Goal: Transaction & Acquisition: Download file/media

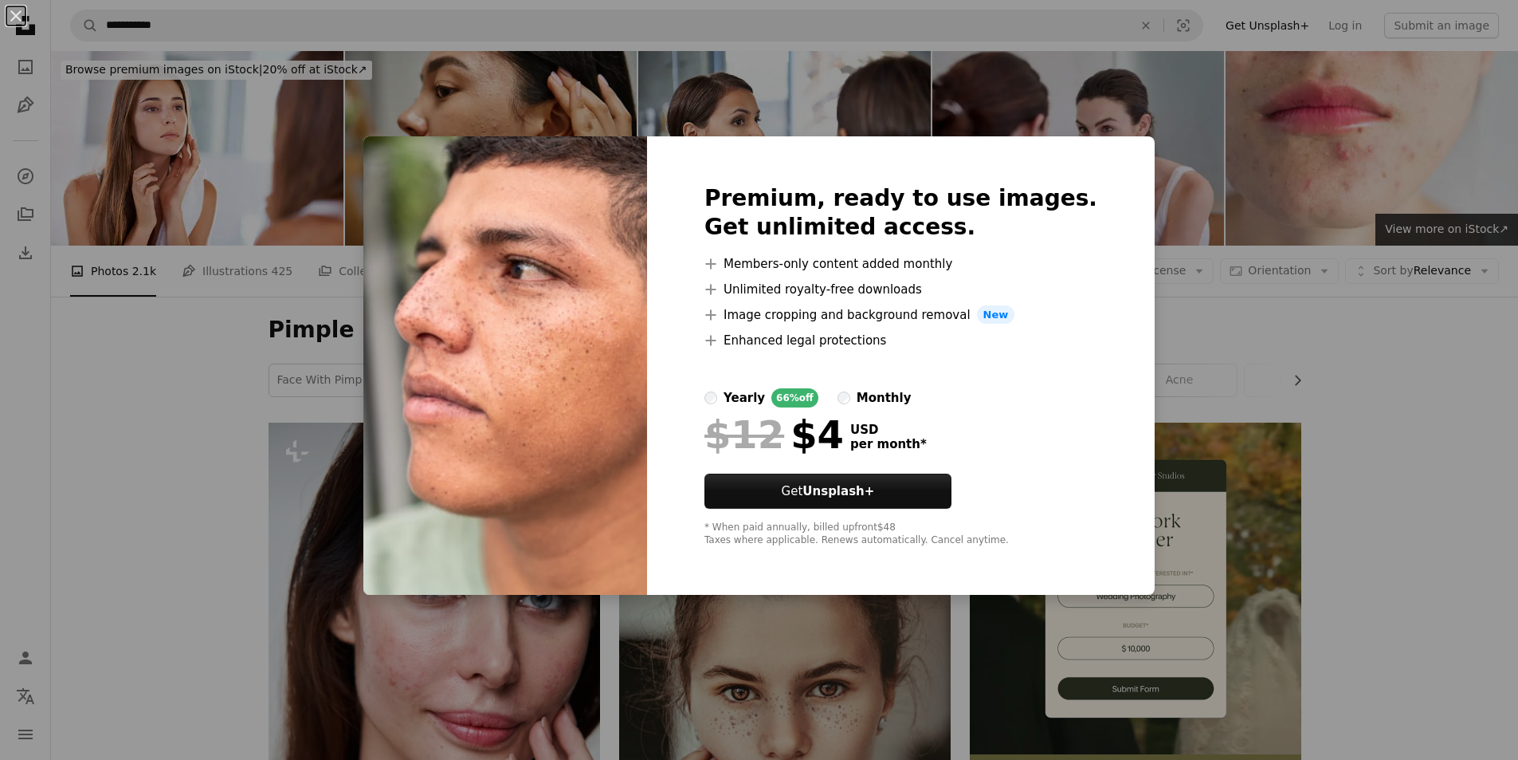
scroll to position [2949, 0]
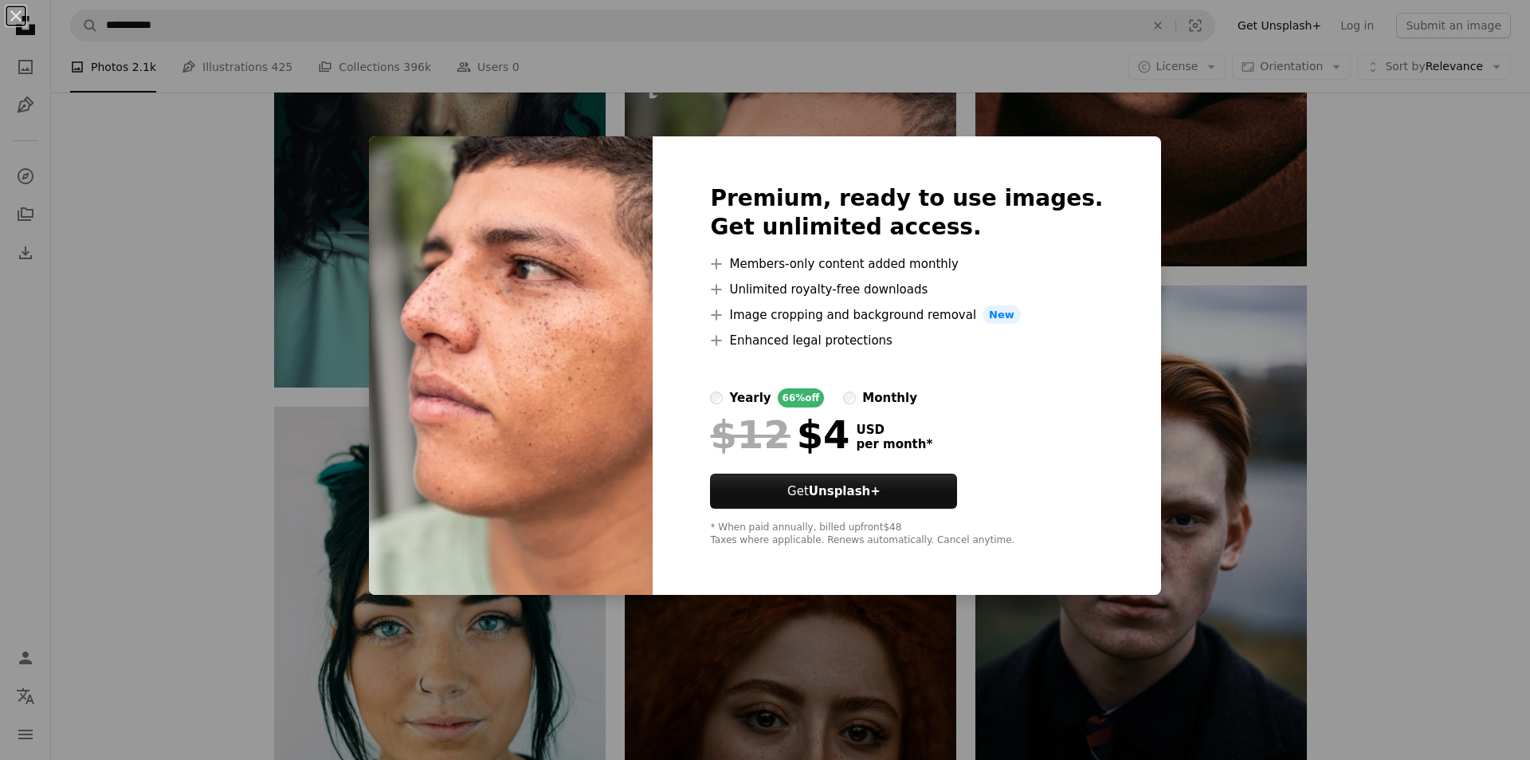
click at [1077, 124] on div "An X shape Premium, ready to use images. Get unlimited access. A plus sign Memb…" at bounding box center [765, 380] width 1530 height 760
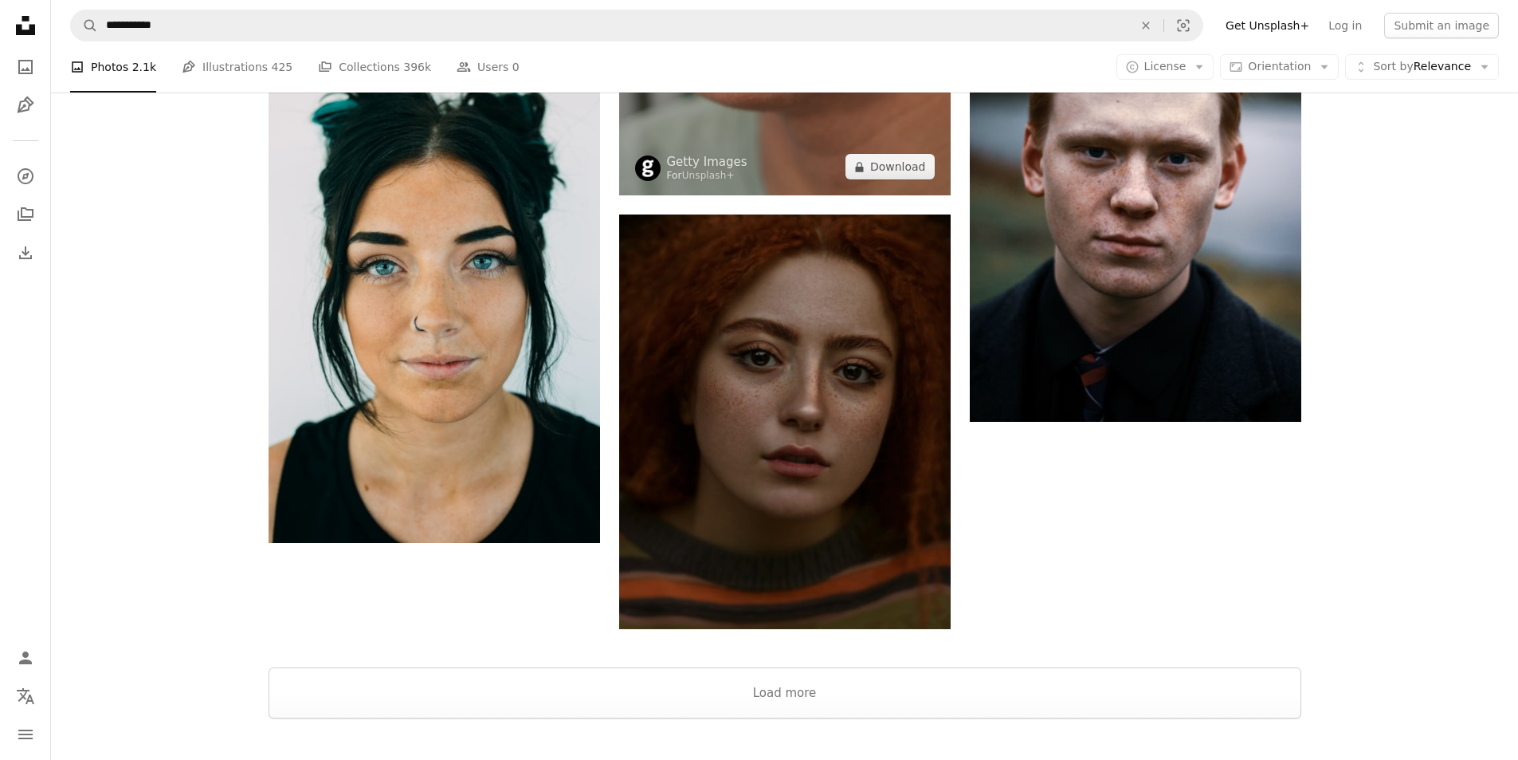
scroll to position [3348, 0]
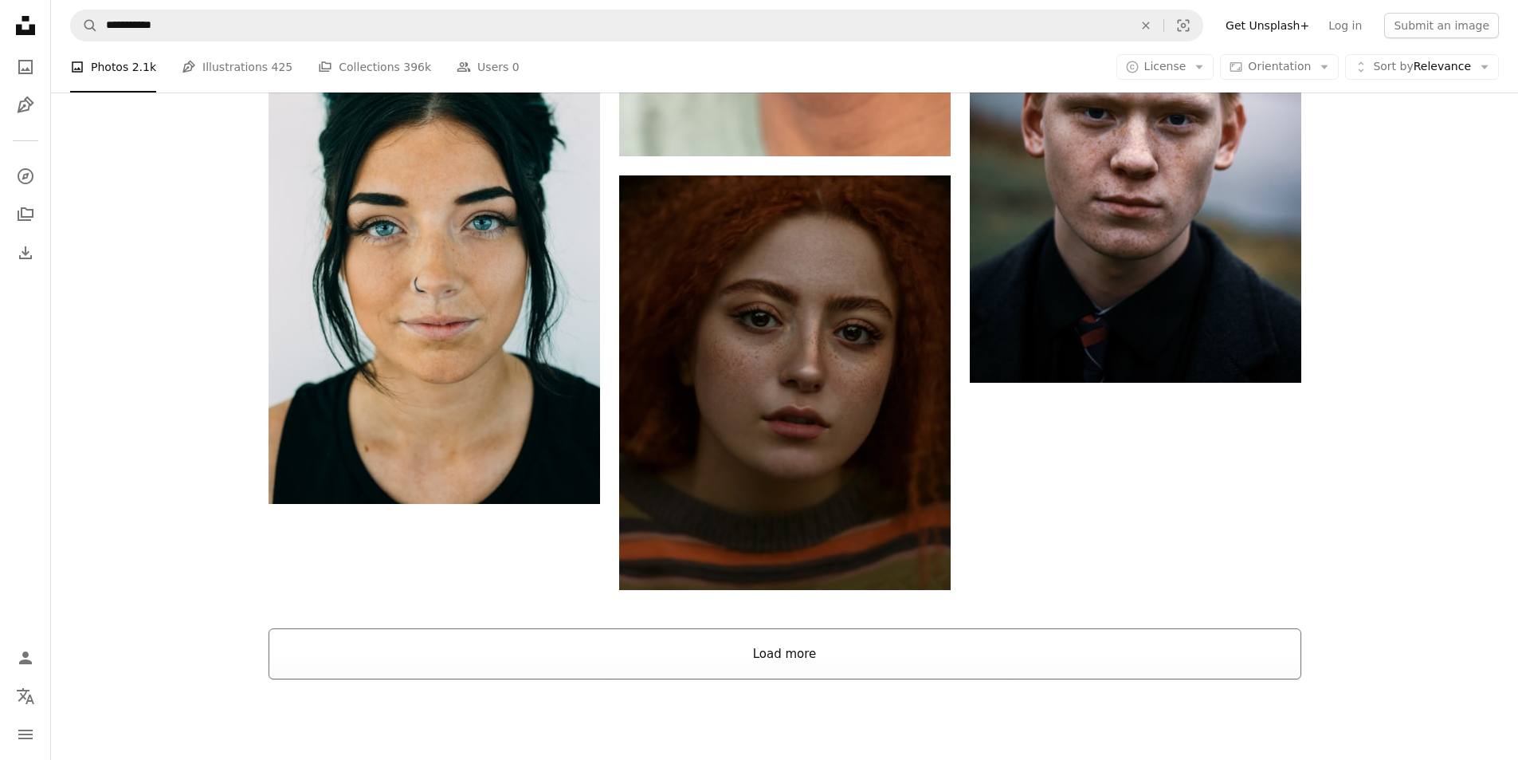
click at [806, 651] on button "Load more" at bounding box center [785, 653] width 1033 height 51
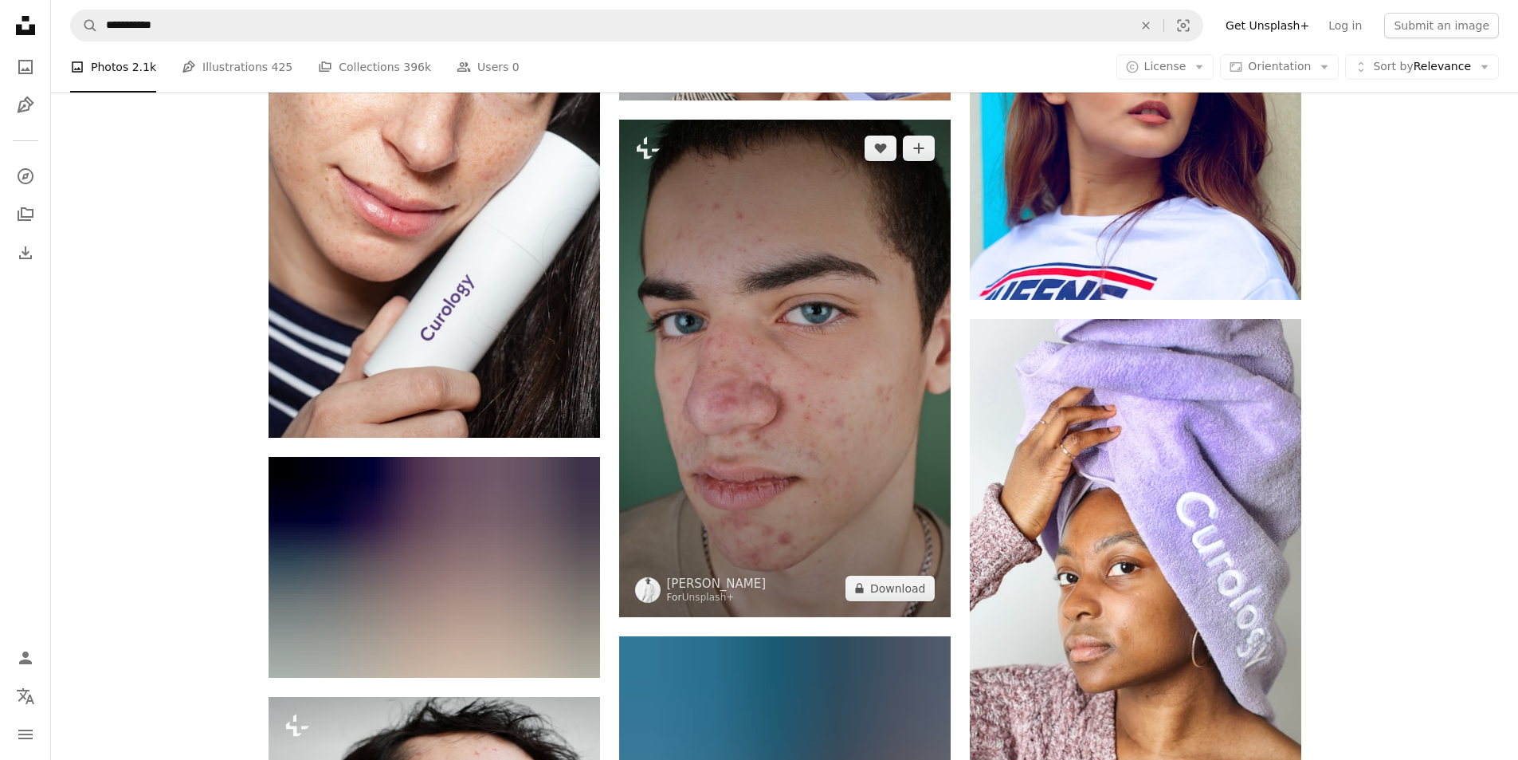
scroll to position [6377, 0]
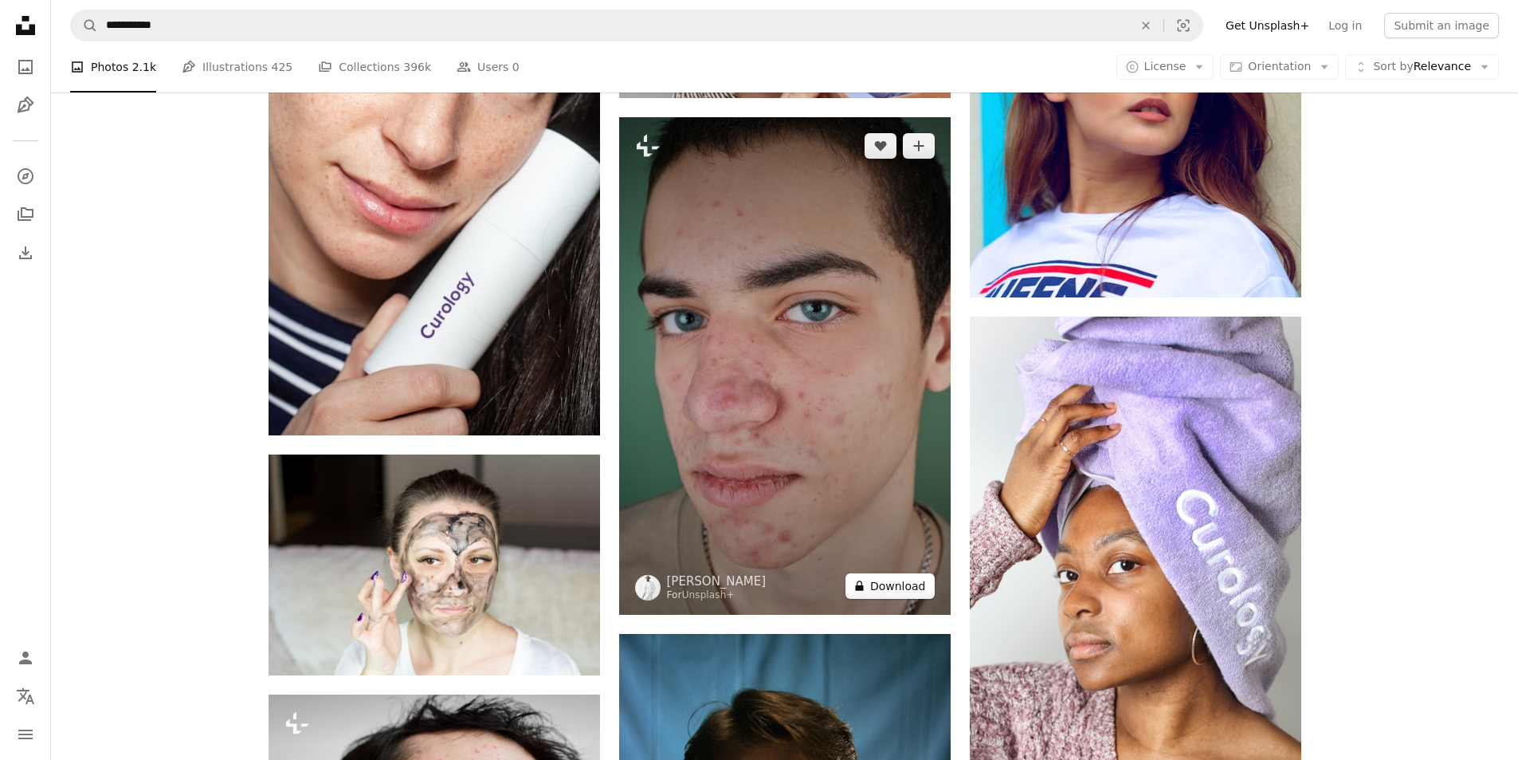
click at [893, 575] on button "A lock Download" at bounding box center [890, 586] width 89 height 26
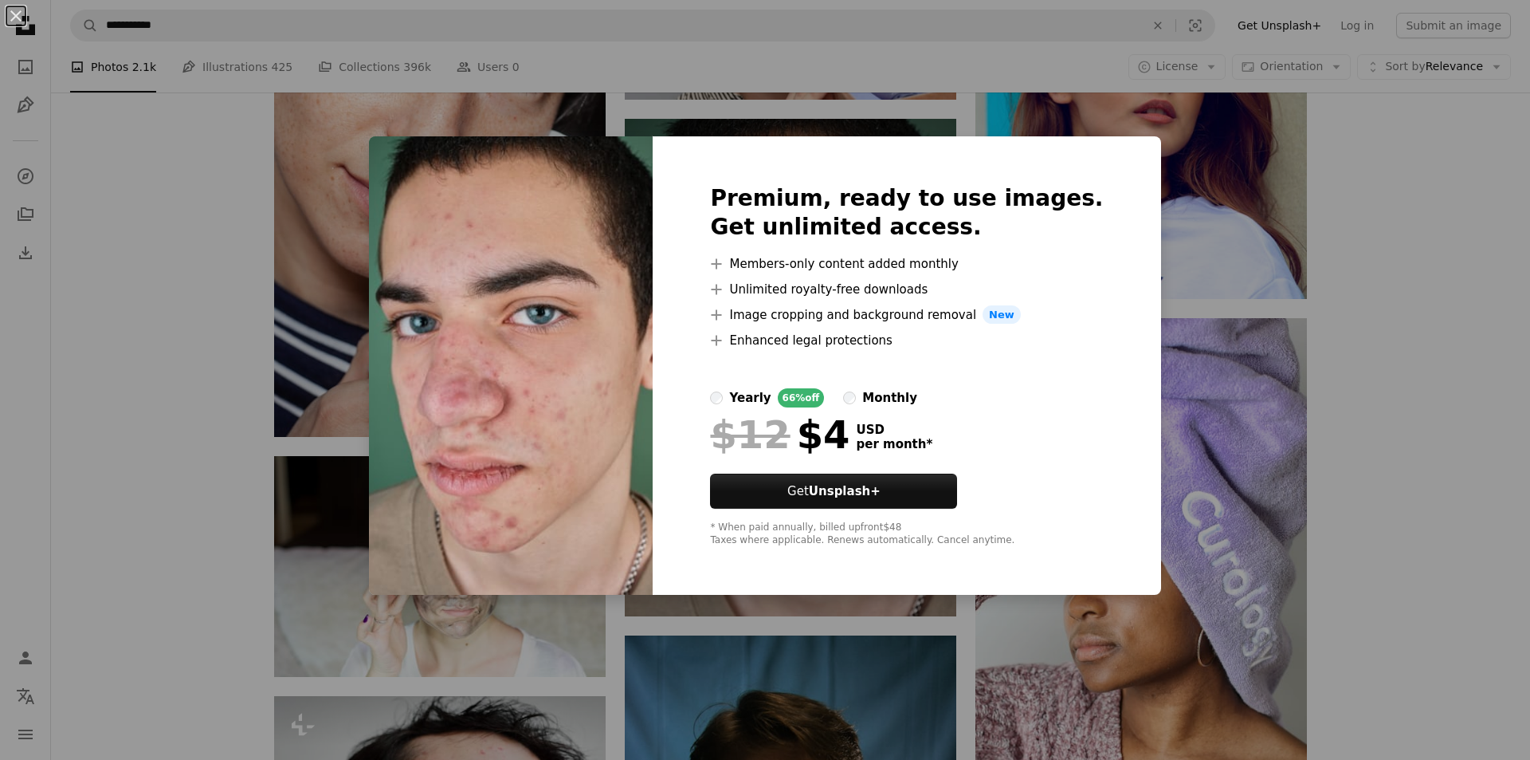
click at [1058, 108] on div "An X shape Premium, ready to use images. Get unlimited access. A plus sign Memb…" at bounding box center [765, 380] width 1530 height 760
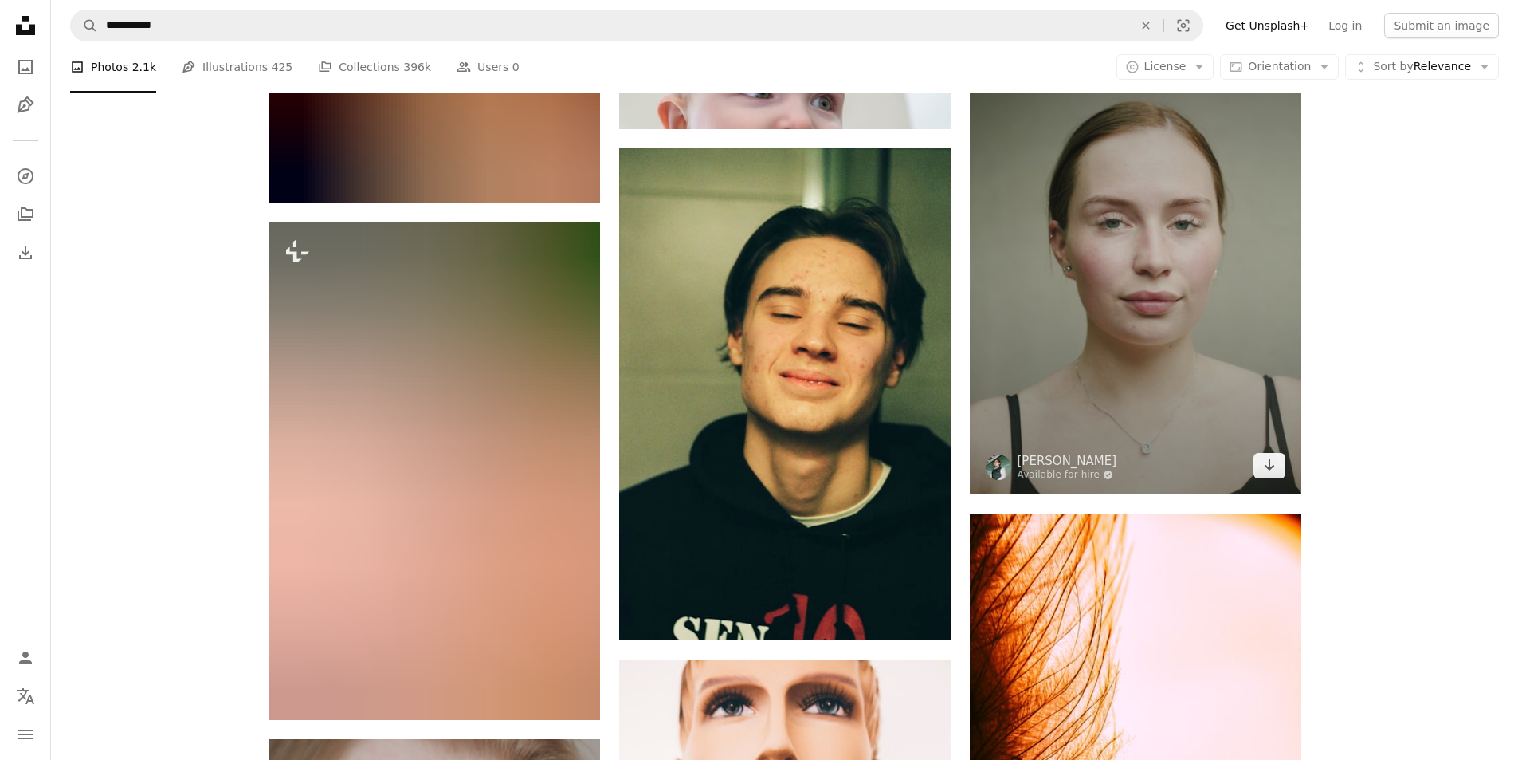
scroll to position [11957, 0]
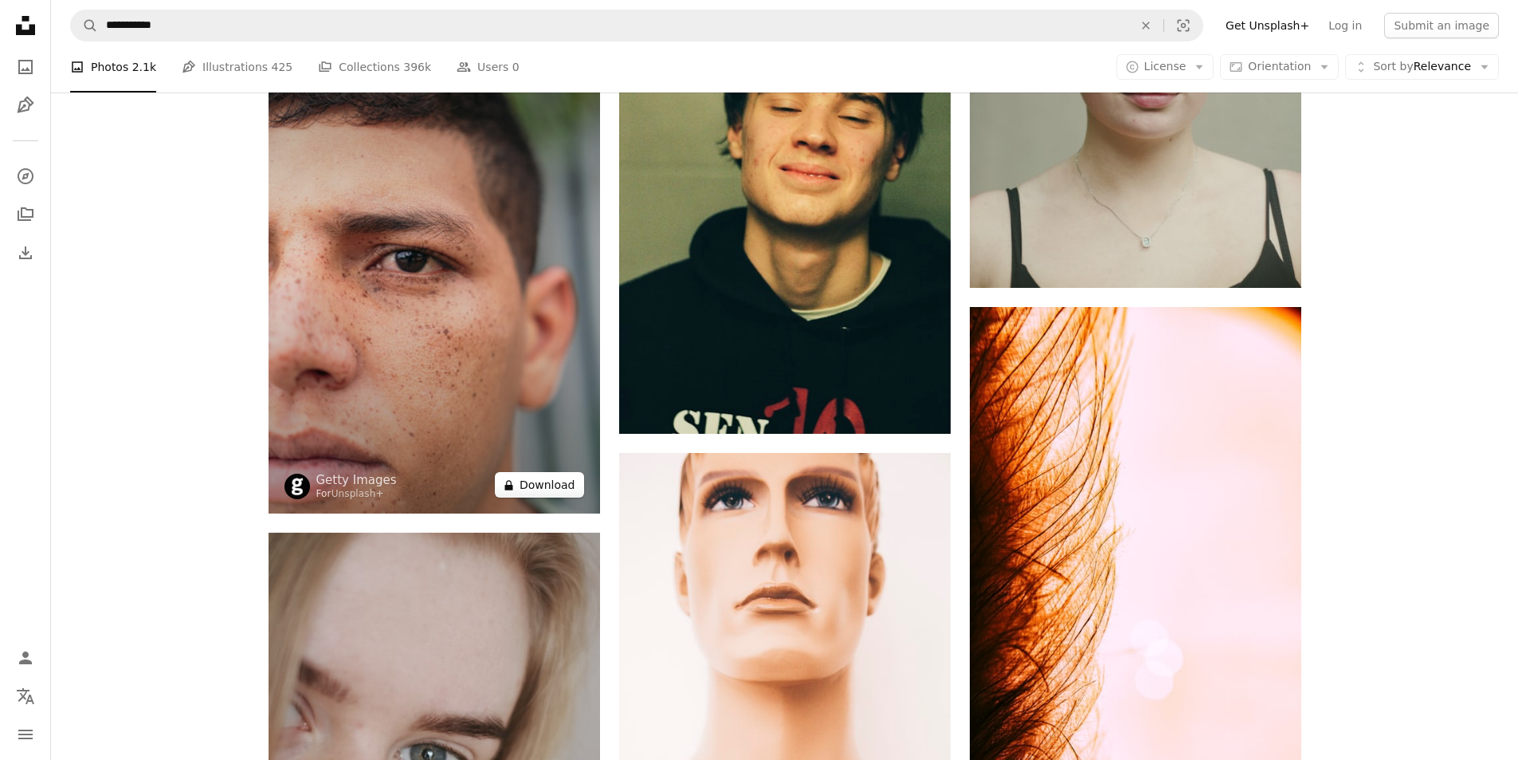
click at [547, 482] on button "A lock Download" at bounding box center [539, 485] width 89 height 26
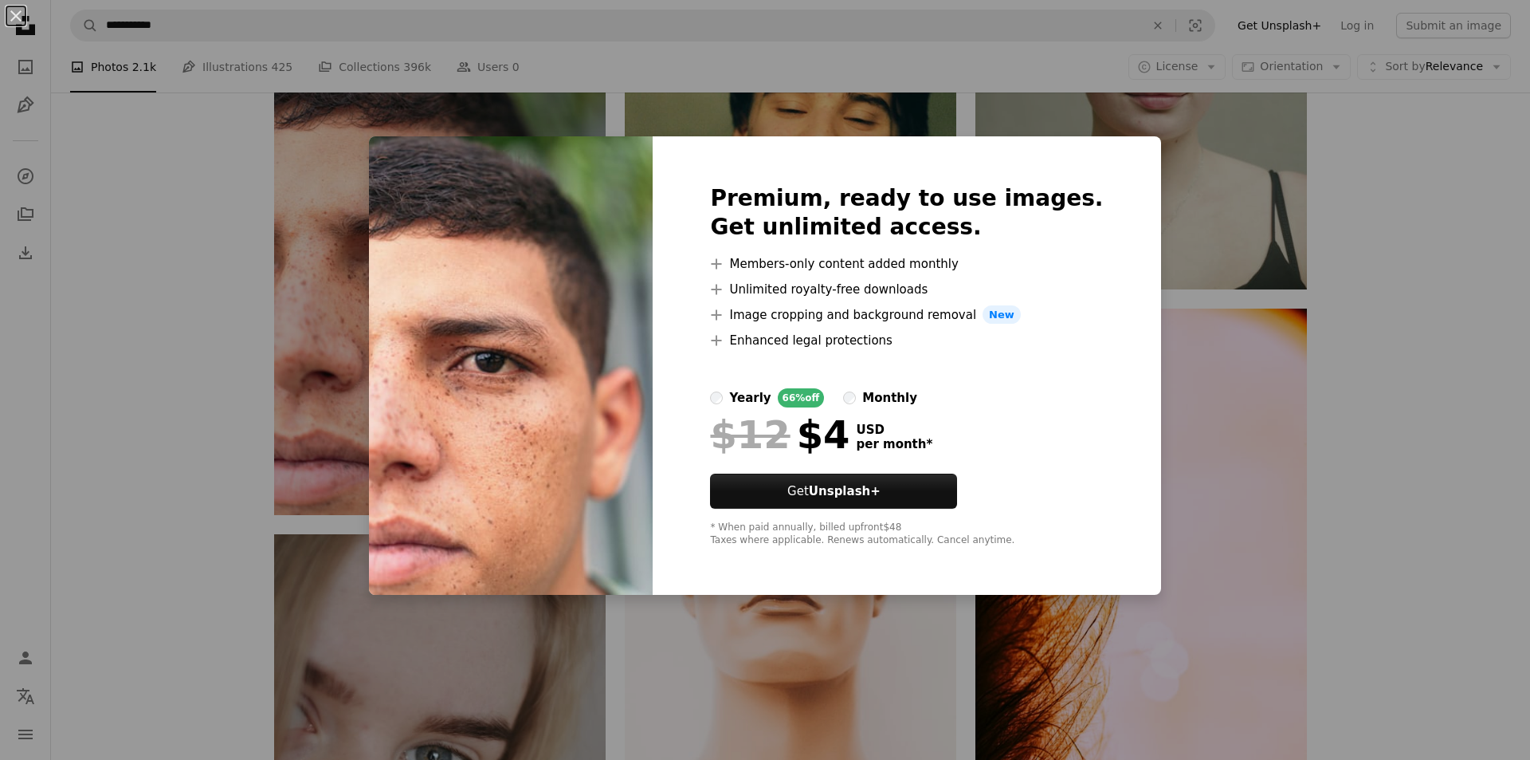
click at [1110, 127] on div "An X shape Premium, ready to use images. Get unlimited access. A plus sign Memb…" at bounding box center [765, 380] width 1530 height 760
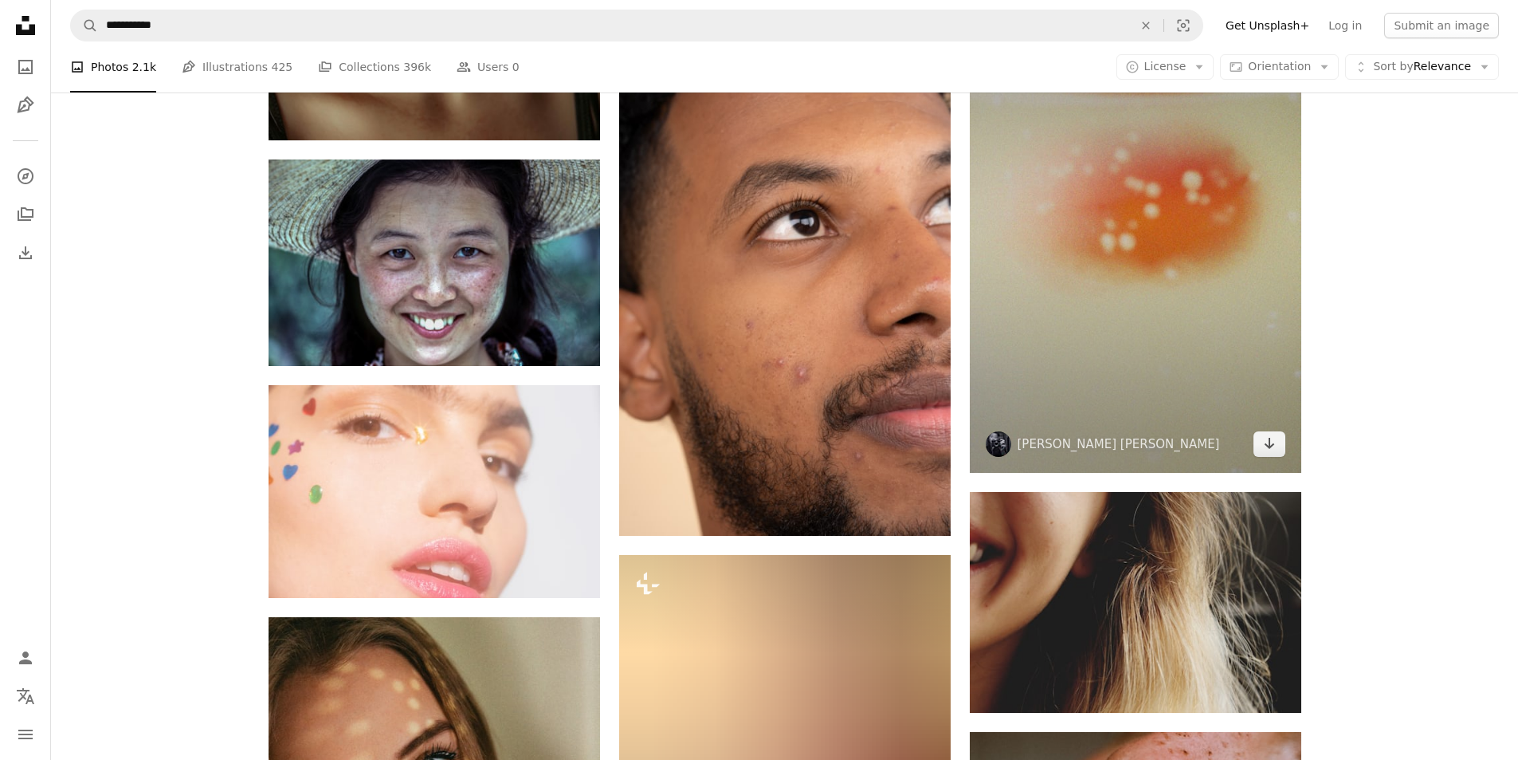
scroll to position [16022, 0]
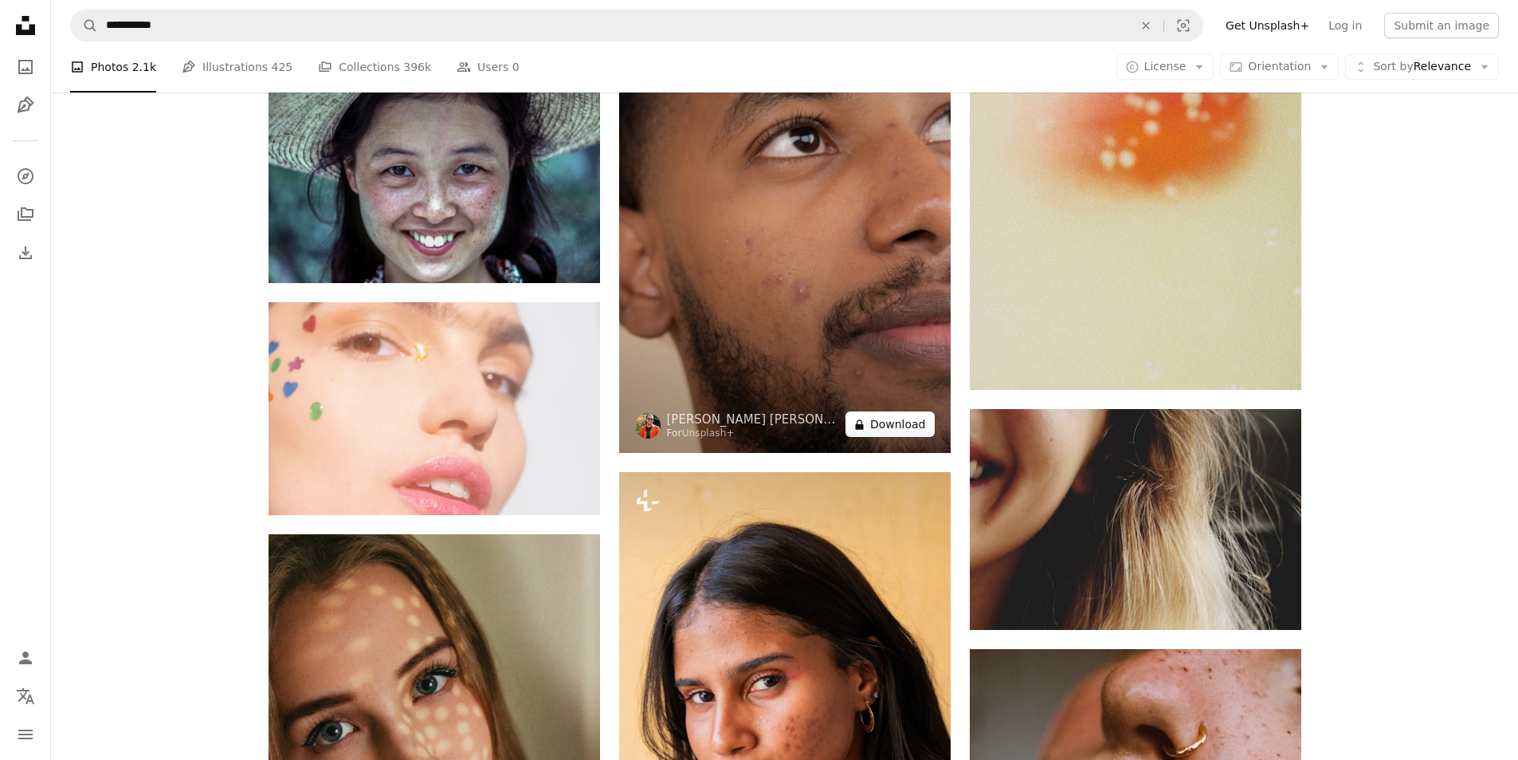
click at [917, 421] on button "A lock Download" at bounding box center [890, 424] width 89 height 26
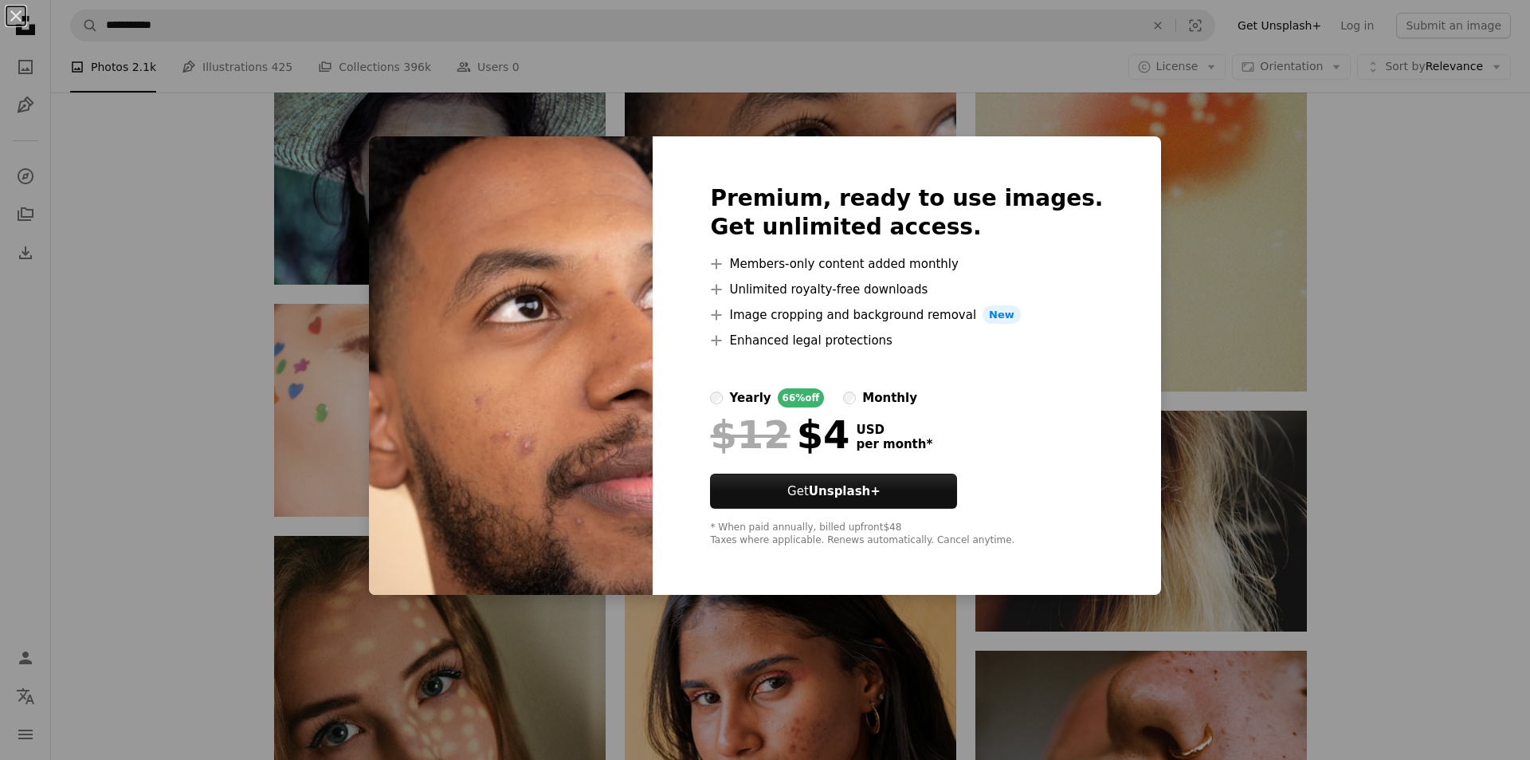
click at [1128, 107] on div "An X shape Premium, ready to use images. Get unlimited access. A plus sign Memb…" at bounding box center [765, 380] width 1530 height 760
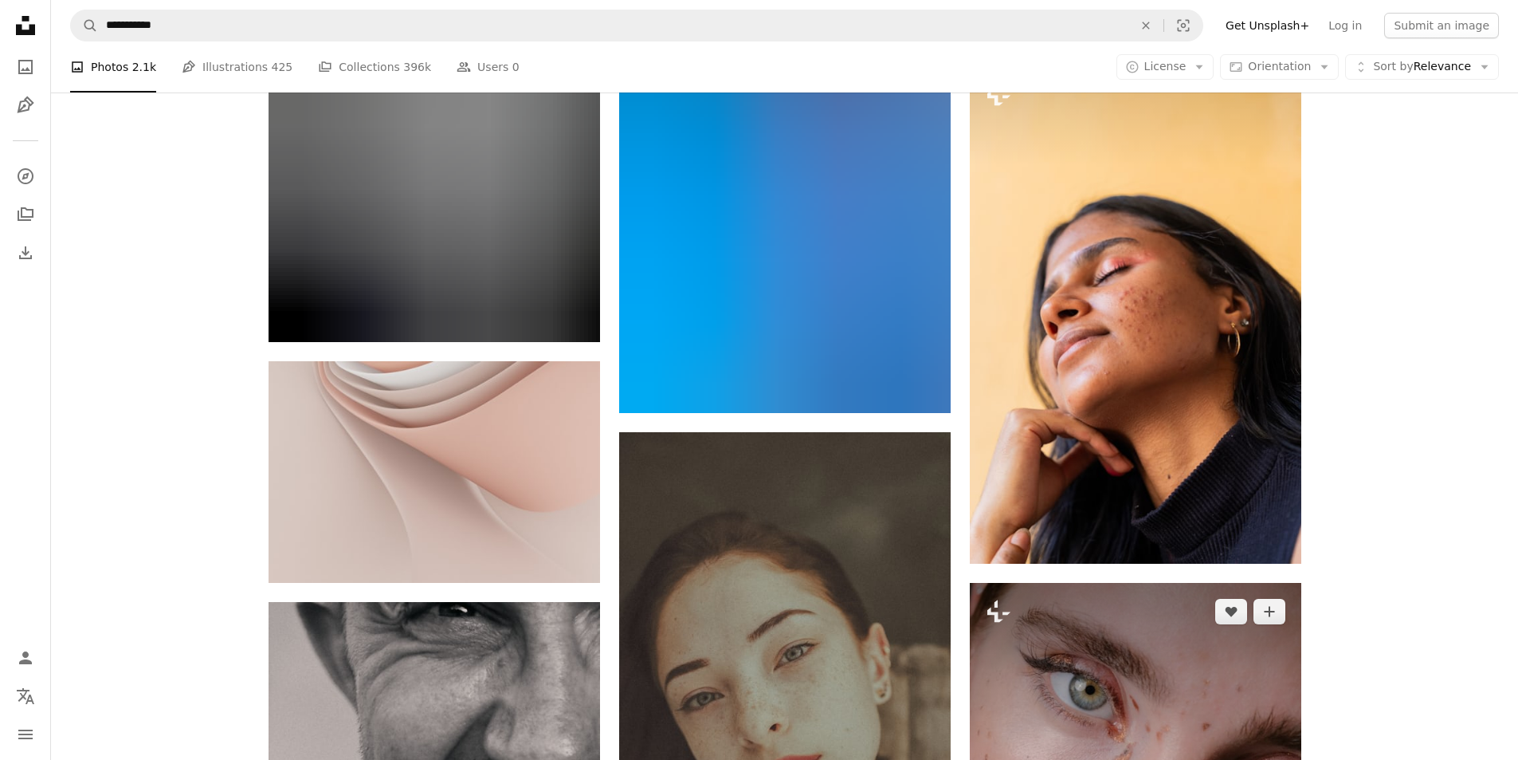
scroll to position [18732, 0]
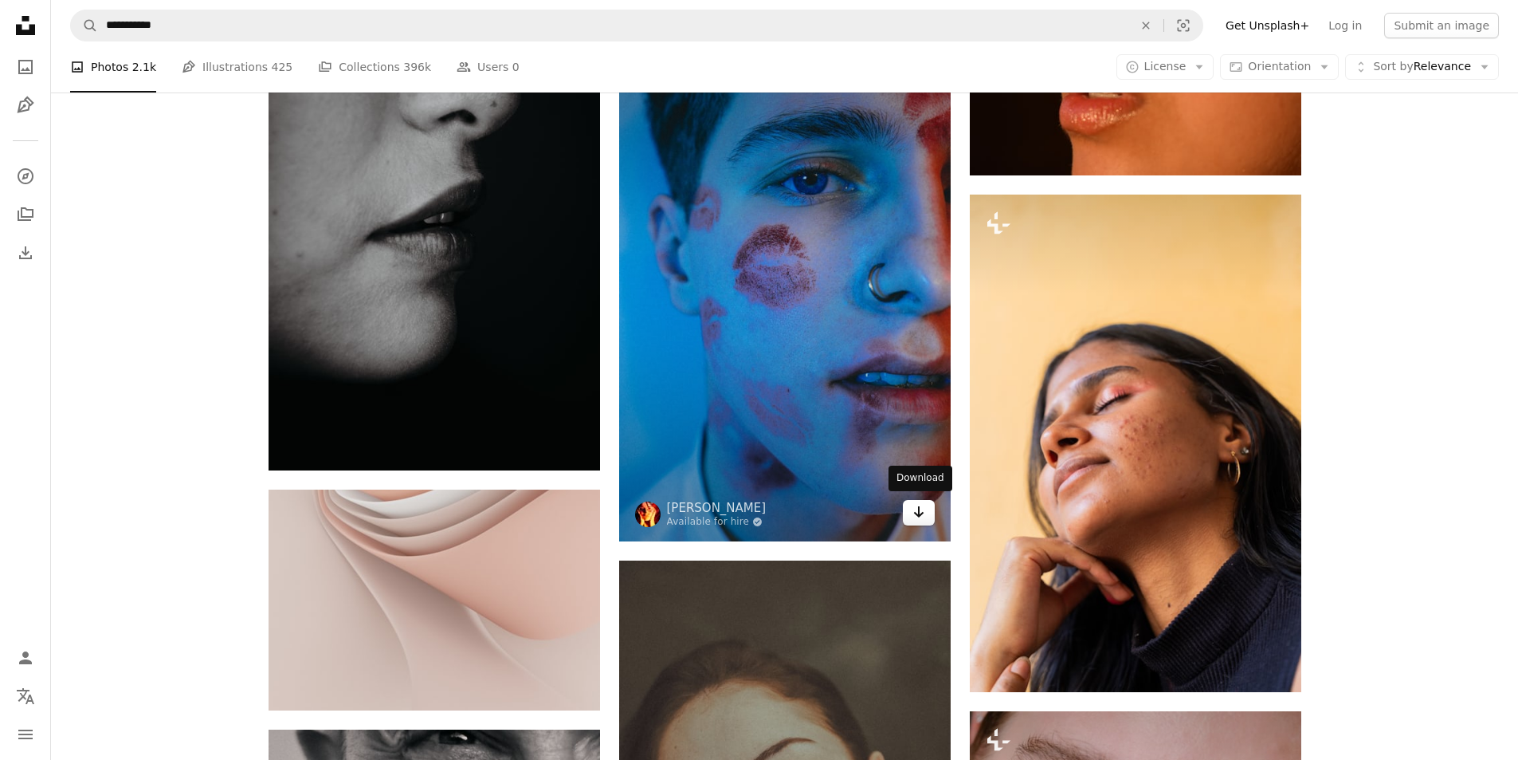
click at [921, 515] on icon "Arrow pointing down" at bounding box center [919, 511] width 13 height 19
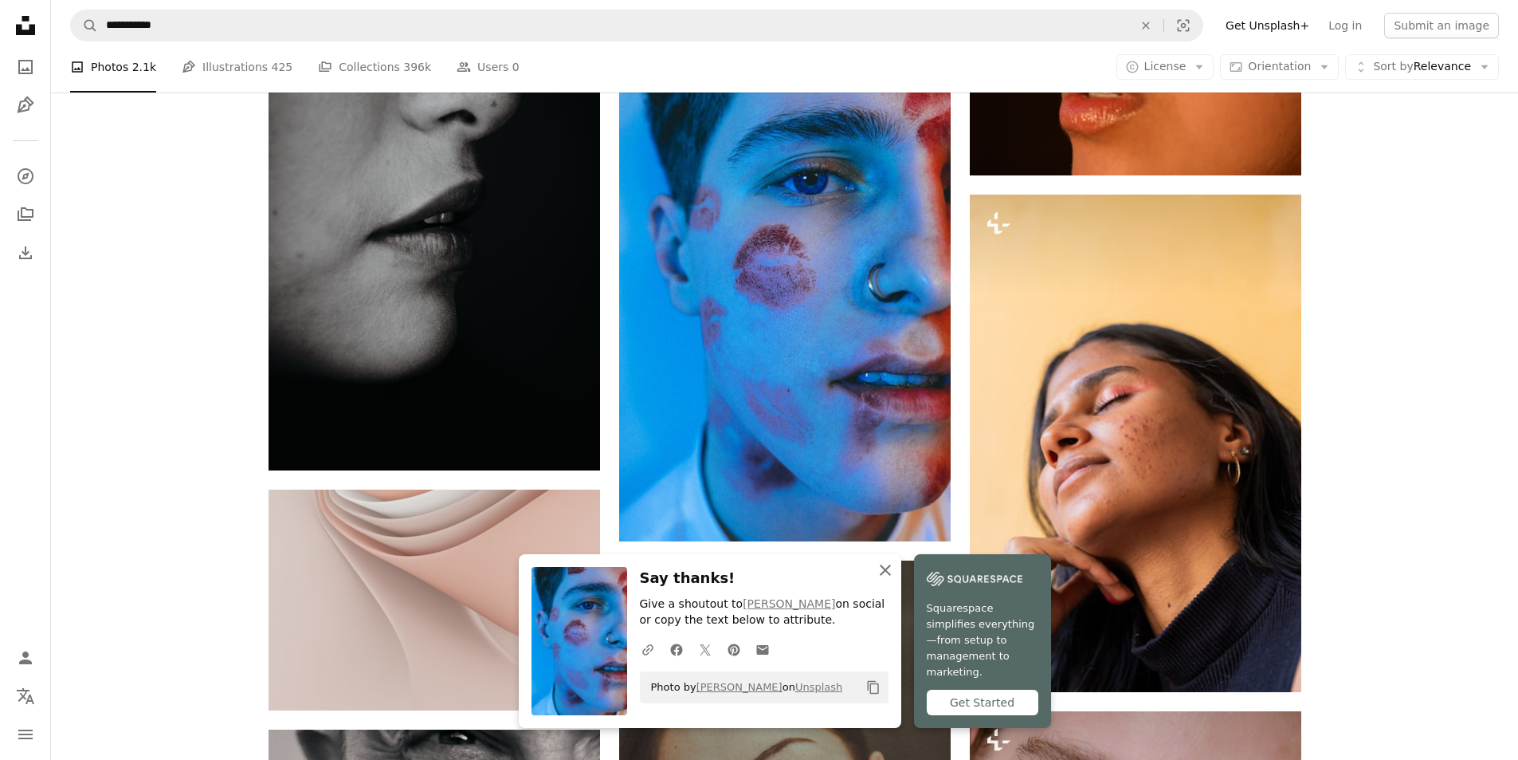
click at [890, 579] on icon "An X shape" at bounding box center [885, 569] width 19 height 19
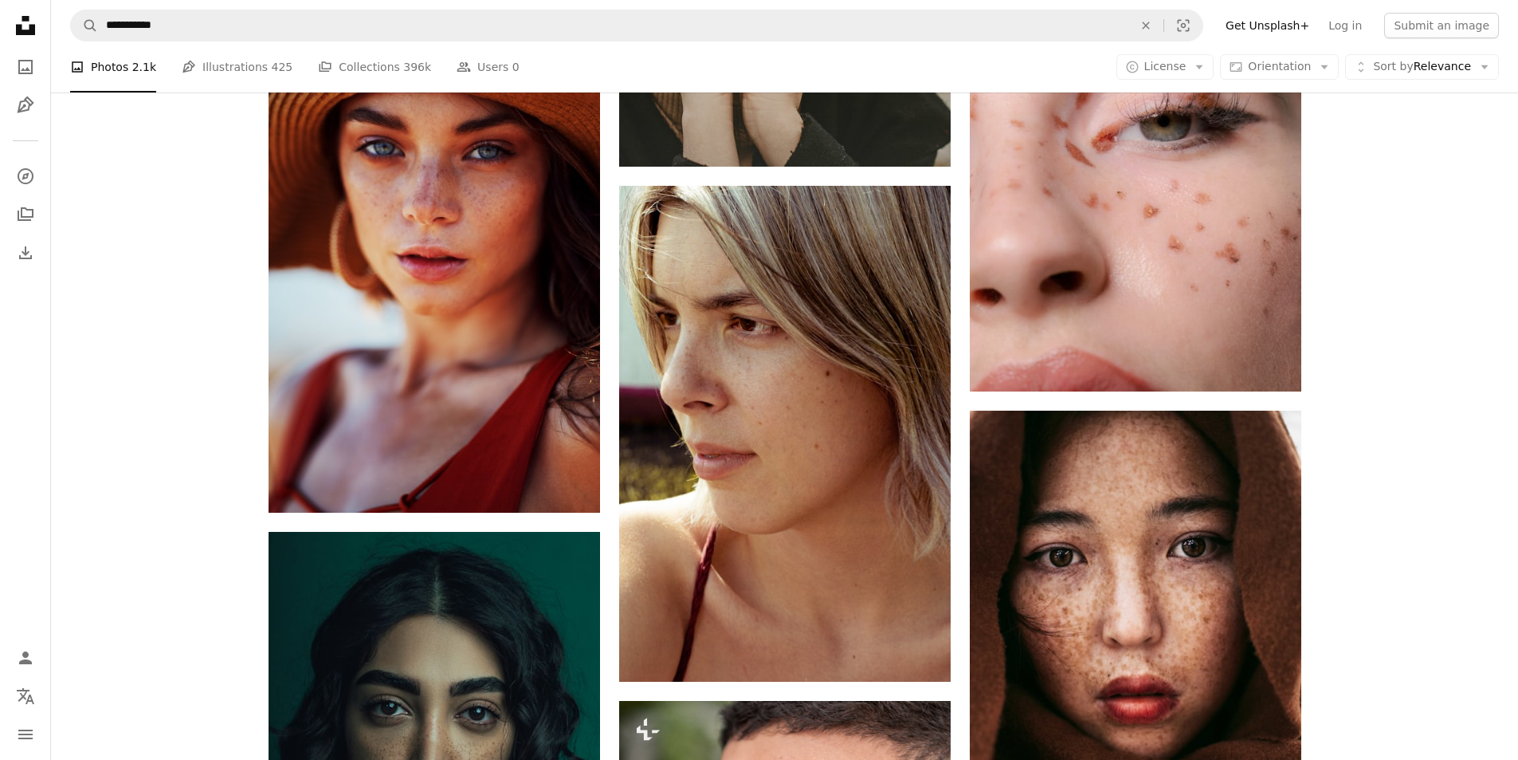
scroll to position [0, 0]
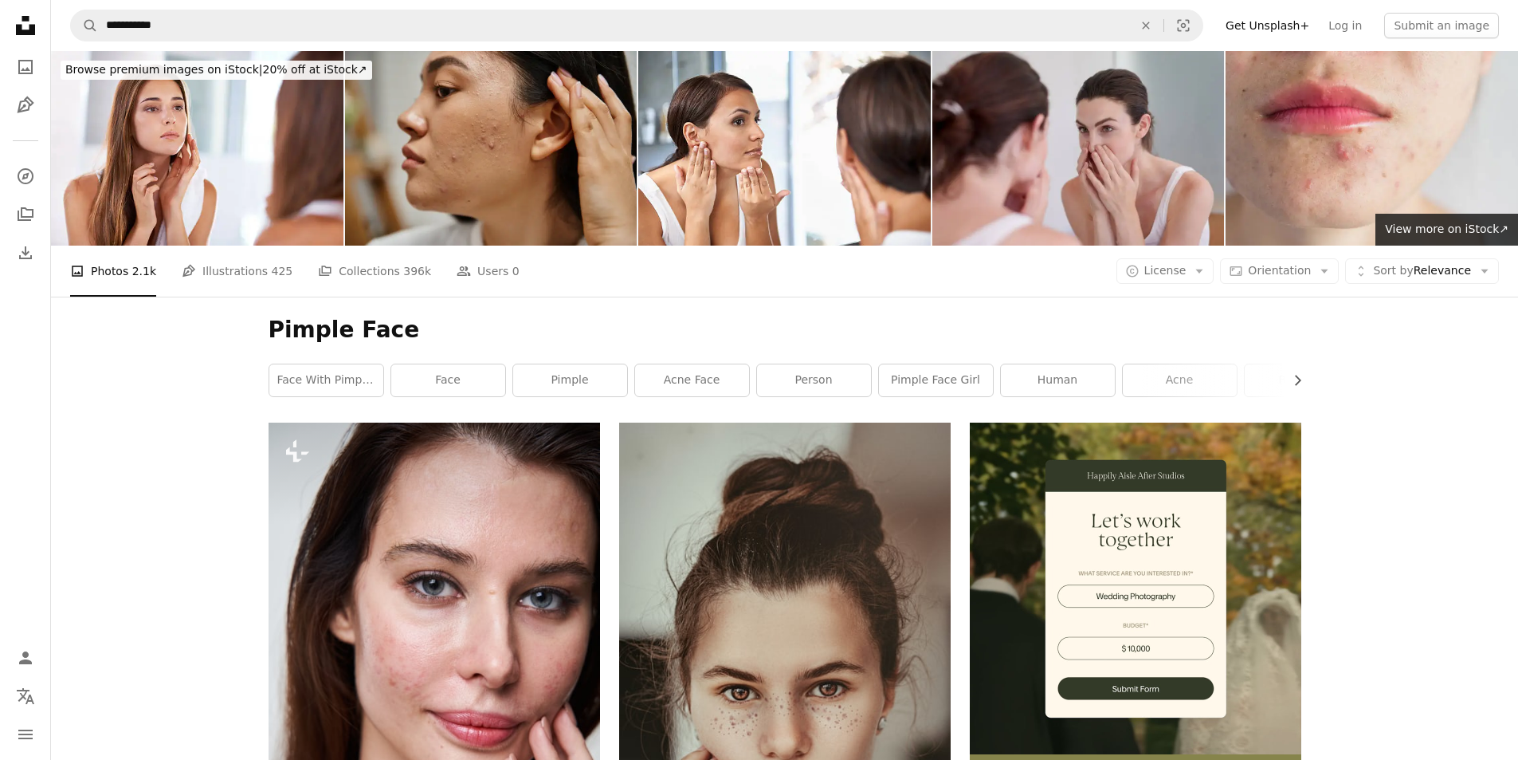
click at [537, 175] on img at bounding box center [491, 148] width 293 height 194
